Goal: Task Accomplishment & Management: Use online tool/utility

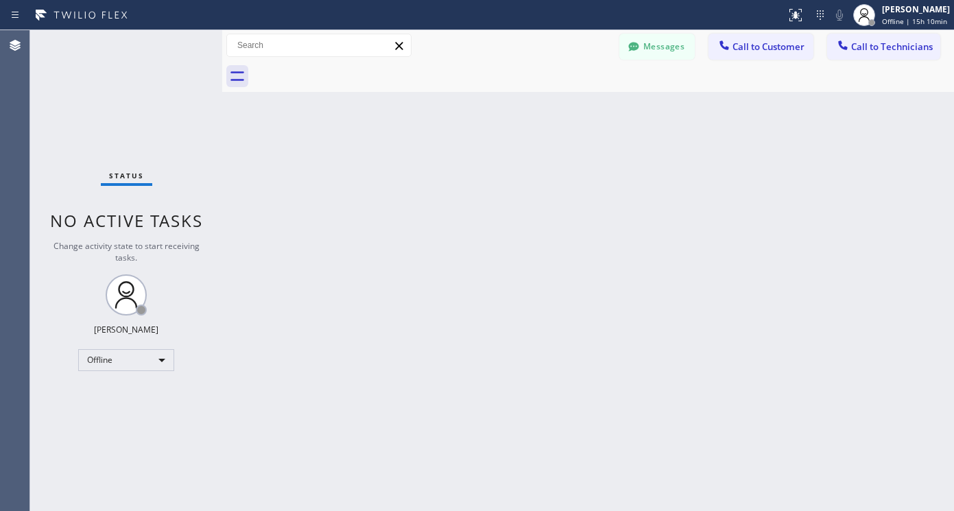
click at [137, 372] on div "Status No active tasks Change activity state to start receiving tasks. Lyra Lau…" at bounding box center [126, 270] width 192 height 481
click at [139, 362] on div "Offline" at bounding box center [126, 360] width 96 height 22
click at [124, 398] on li "Available" at bounding box center [125, 396] width 93 height 16
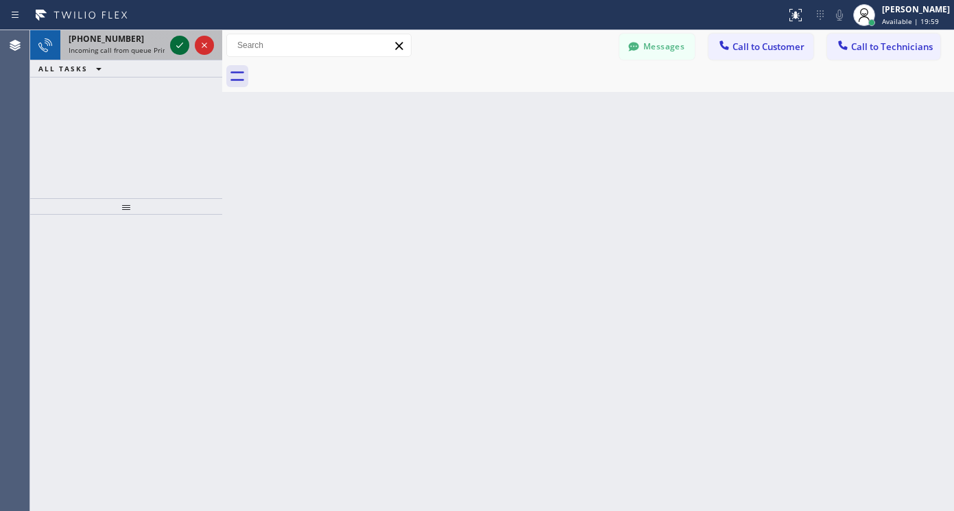
click at [180, 45] on icon at bounding box center [179, 45] width 7 height 5
click at [176, 47] on icon at bounding box center [179, 45] width 16 height 16
click at [177, 45] on icon at bounding box center [179, 45] width 16 height 16
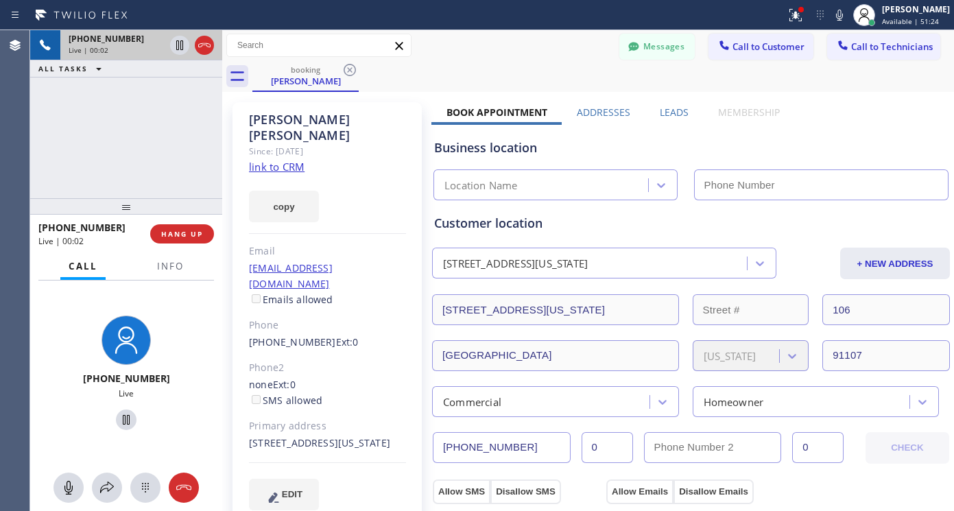
type input "[PHONE_NUMBER]"
click at [276, 160] on link "link to CRM" at bounding box center [277, 167] width 56 height 14
click at [191, 235] on span "HANG UP" at bounding box center [182, 234] width 42 height 10
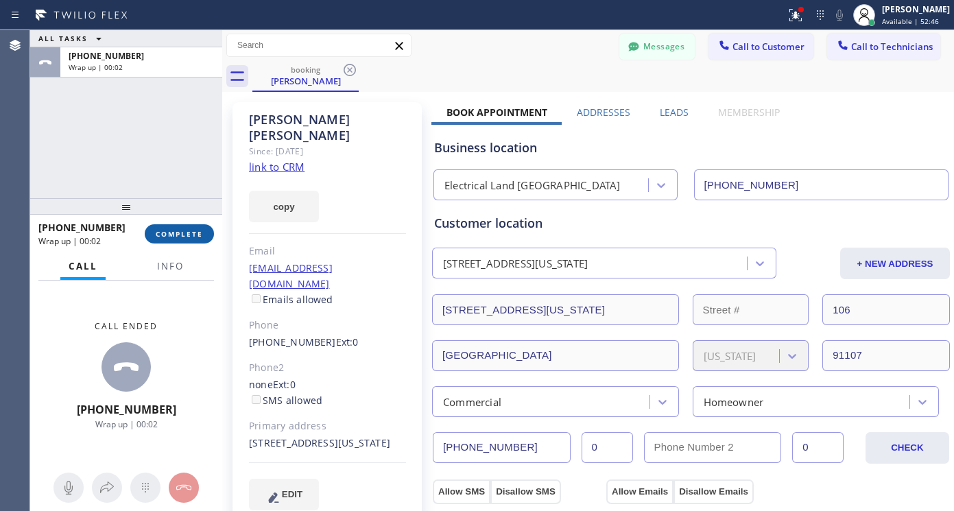
click at [189, 237] on span "COMPLETE" at bounding box center [179, 234] width 47 height 10
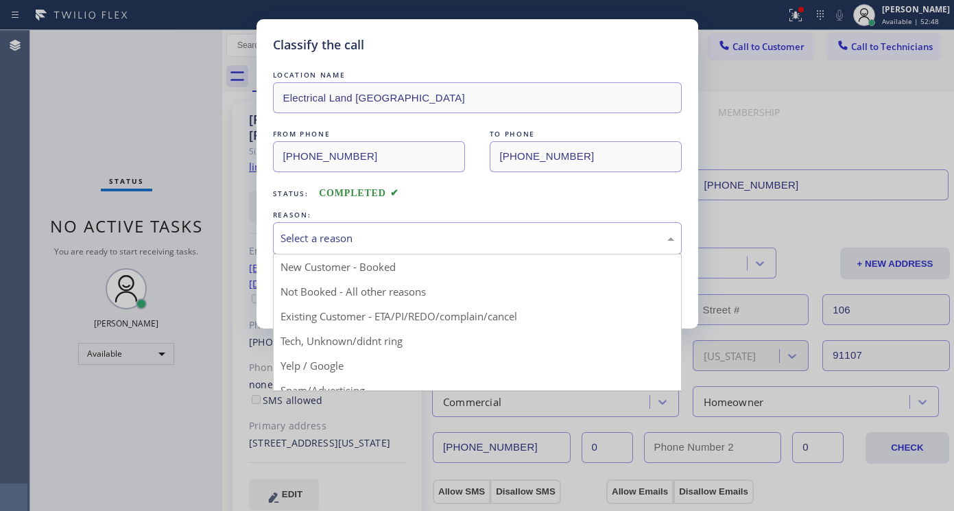
click at [337, 240] on div "Select a reason" at bounding box center [478, 238] width 394 height 16
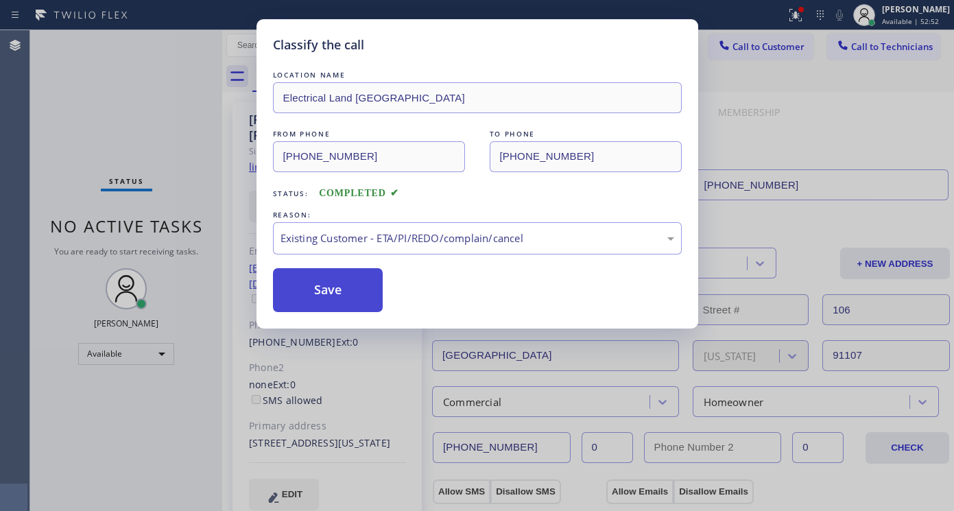
click at [337, 296] on button "Save" at bounding box center [328, 290] width 110 height 44
